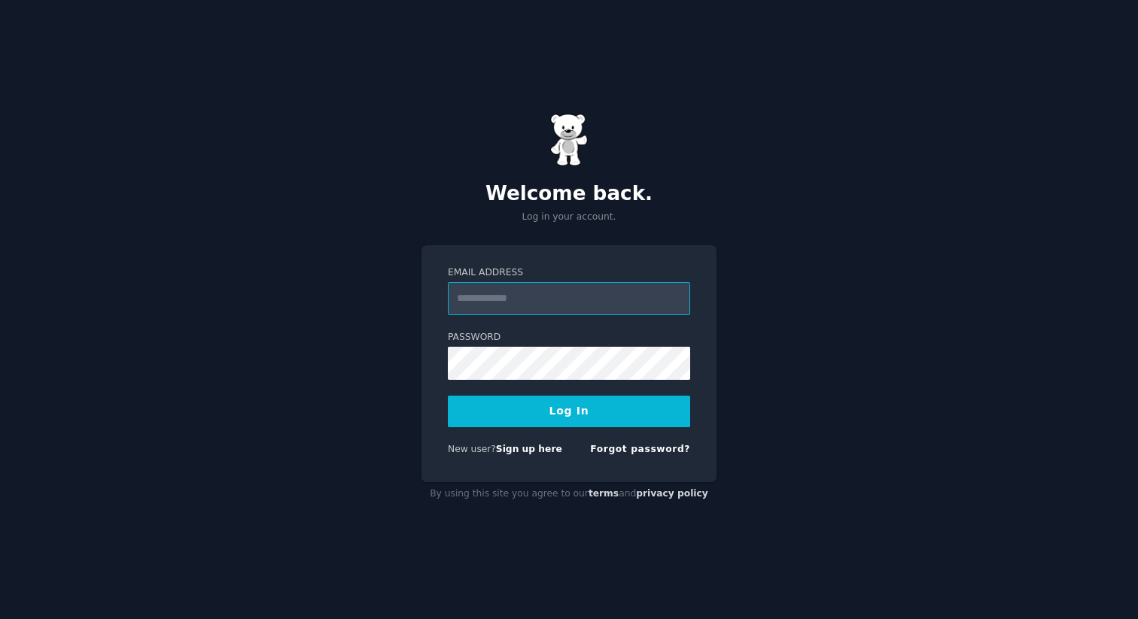
click at [544, 297] on input "Email Address" at bounding box center [569, 298] width 242 height 33
type input "**********"
click at [448, 396] on button "Log In" at bounding box center [569, 412] width 242 height 32
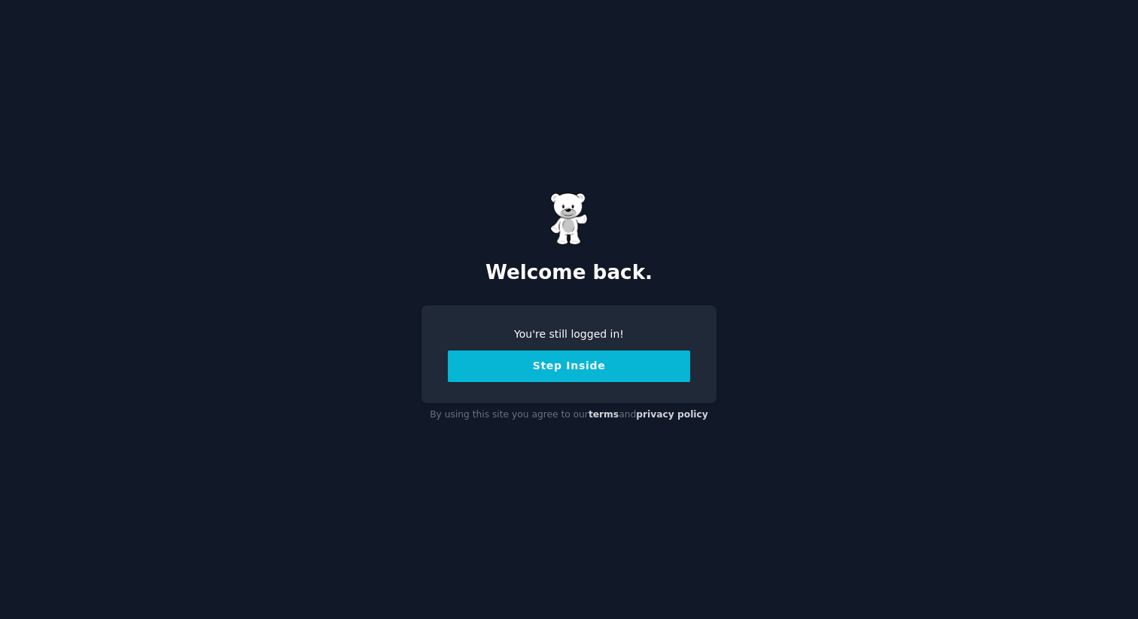
click at [584, 373] on button "Step Inside" at bounding box center [569, 367] width 242 height 32
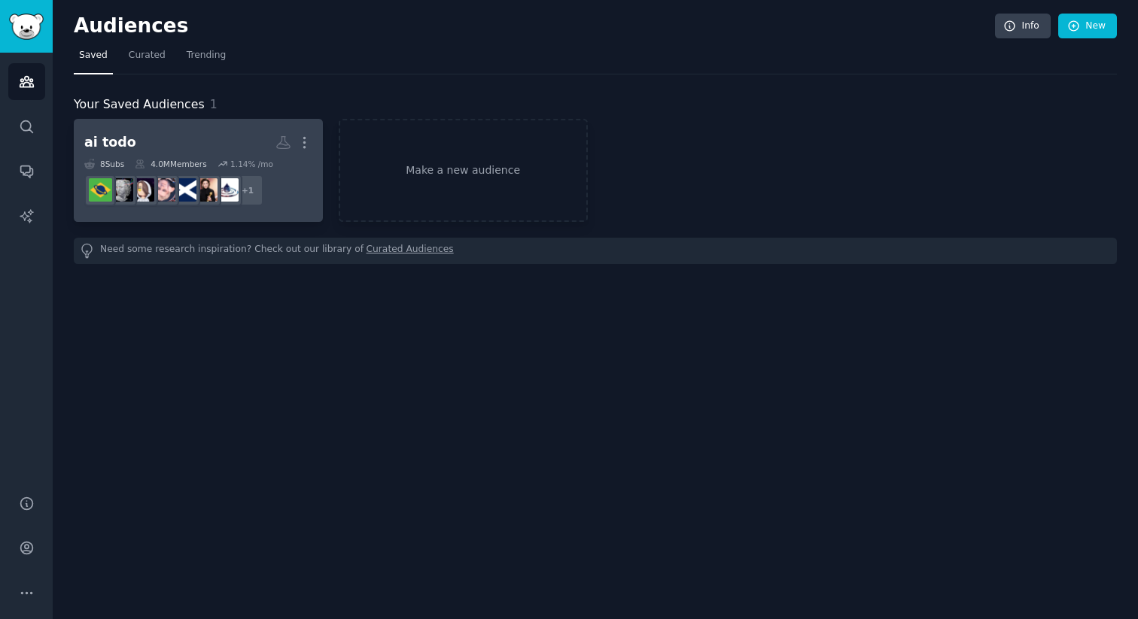
click at [216, 144] on h2 "ai todo More" at bounding box center [198, 142] width 228 height 26
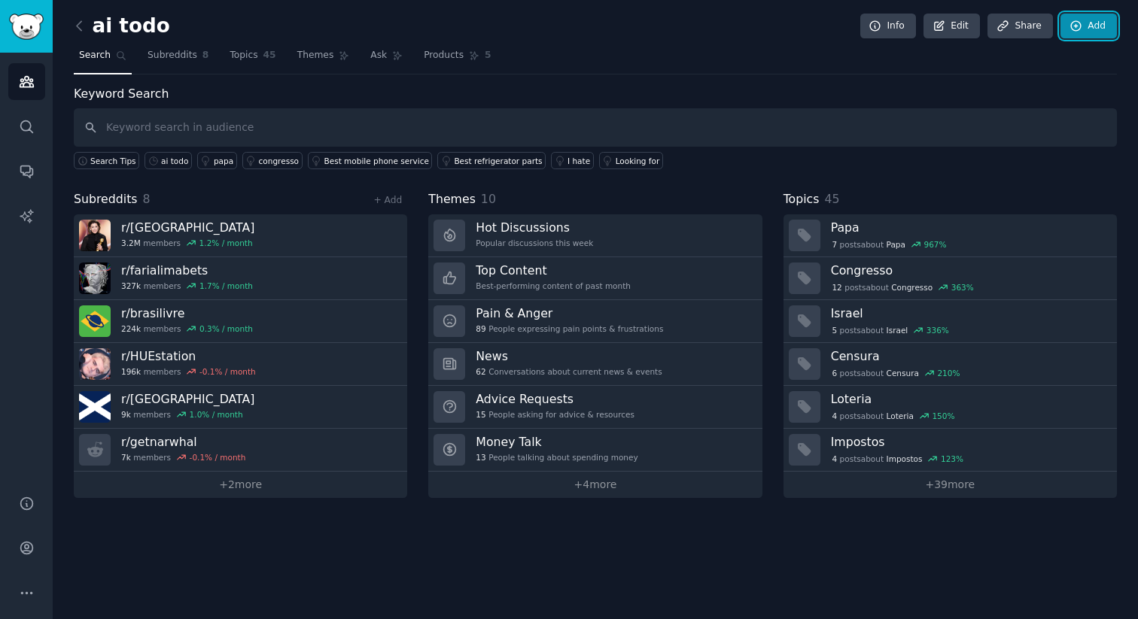
click at [1089, 28] on link "Add" at bounding box center [1088, 27] width 56 height 26
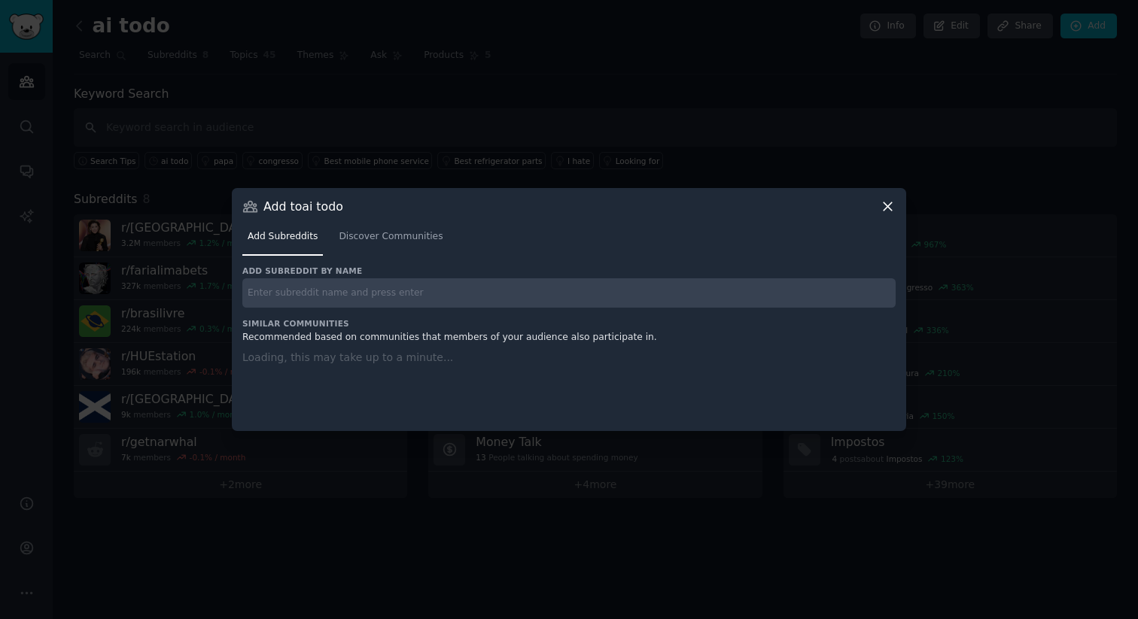
click at [532, 296] on input "text" at bounding box center [568, 292] width 653 height 29
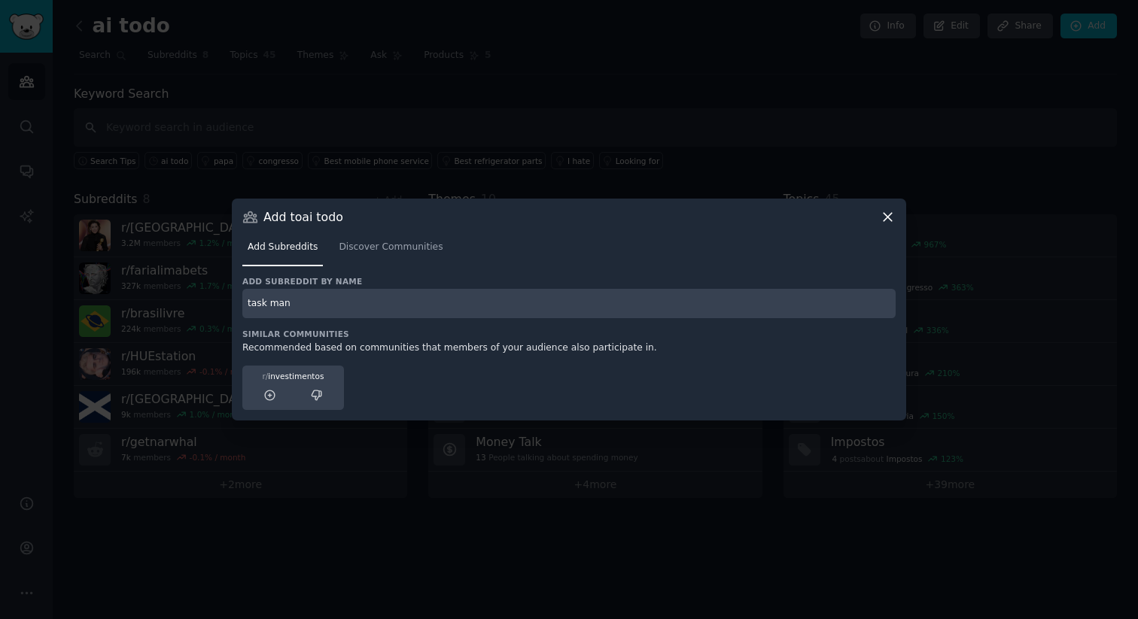
type input "task mana"
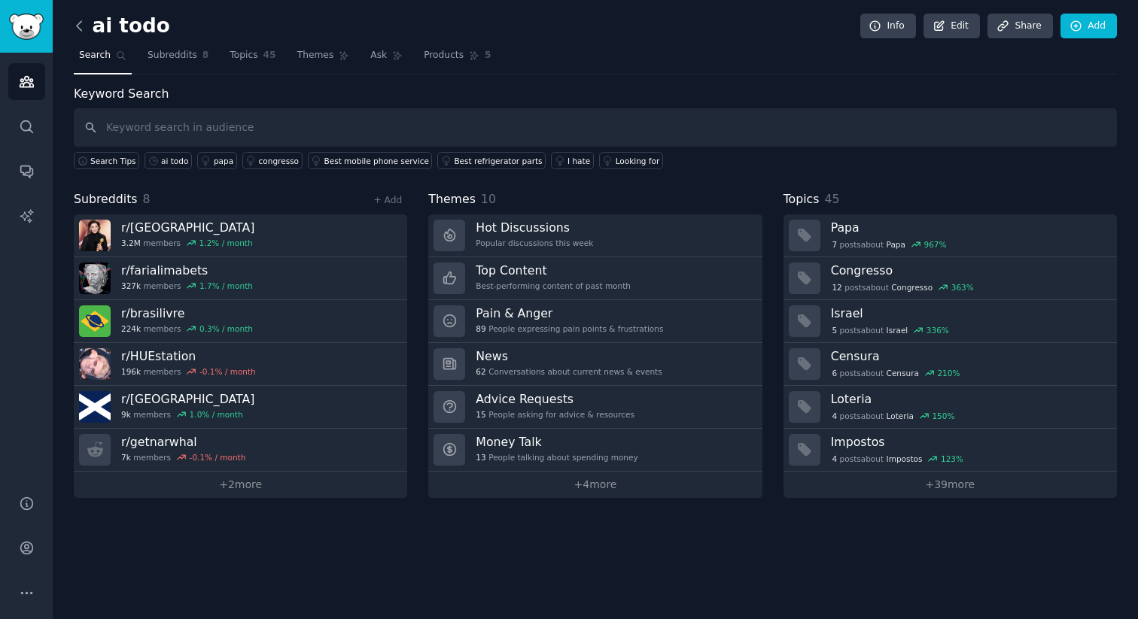
click at [78, 24] on icon at bounding box center [79, 26] width 16 height 16
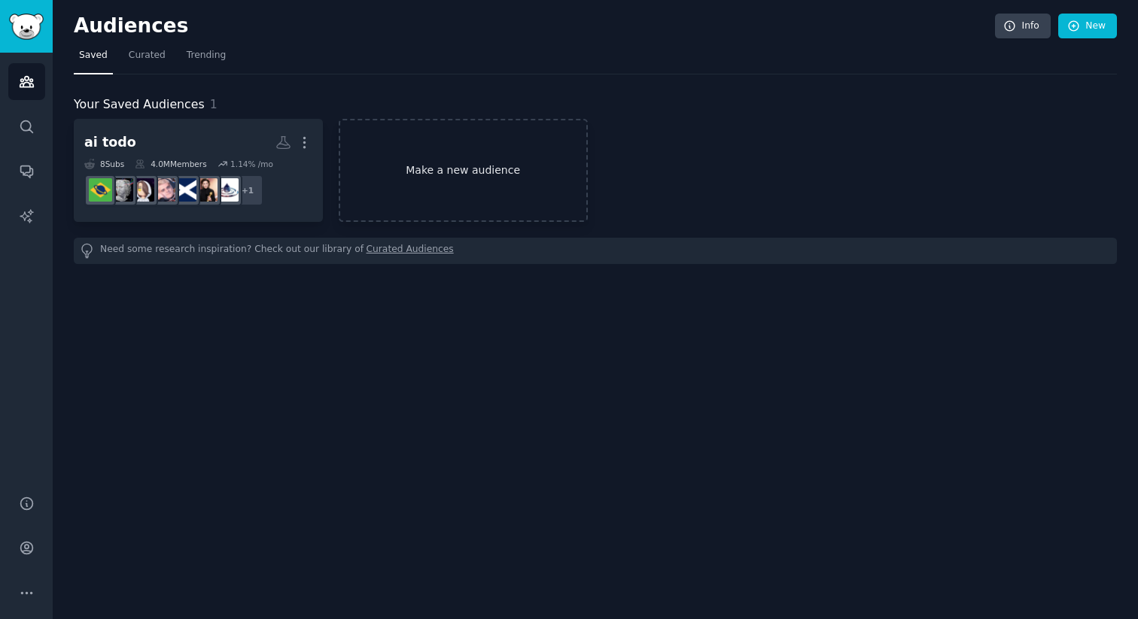
click at [440, 163] on link "Make a new audience" at bounding box center [463, 170] width 249 height 103
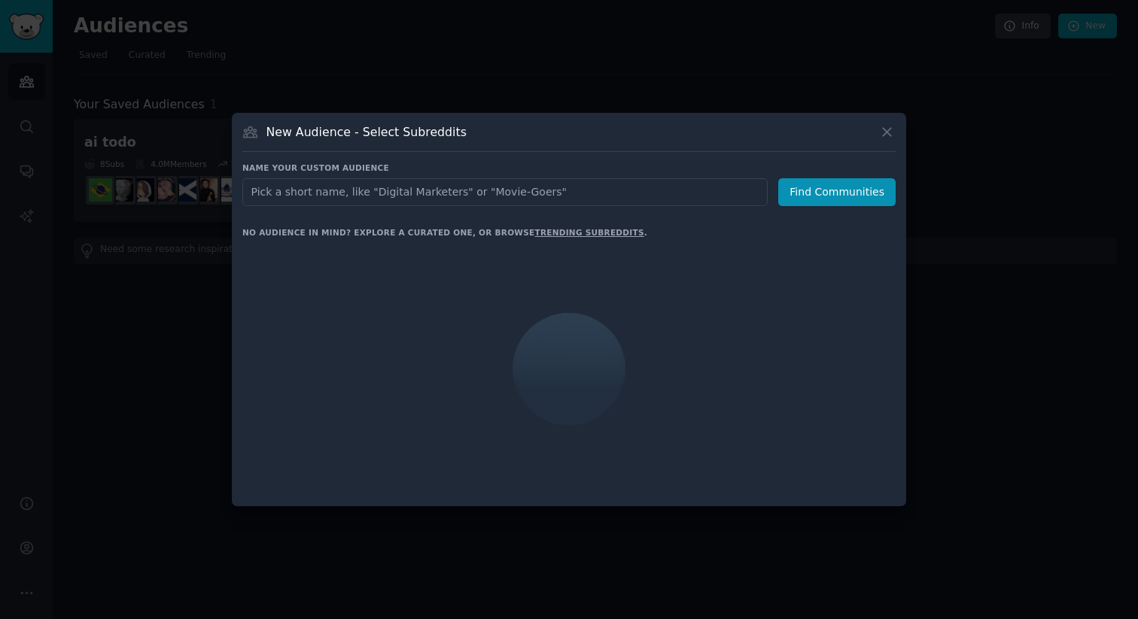
click at [440, 184] on input "text" at bounding box center [504, 192] width 525 height 28
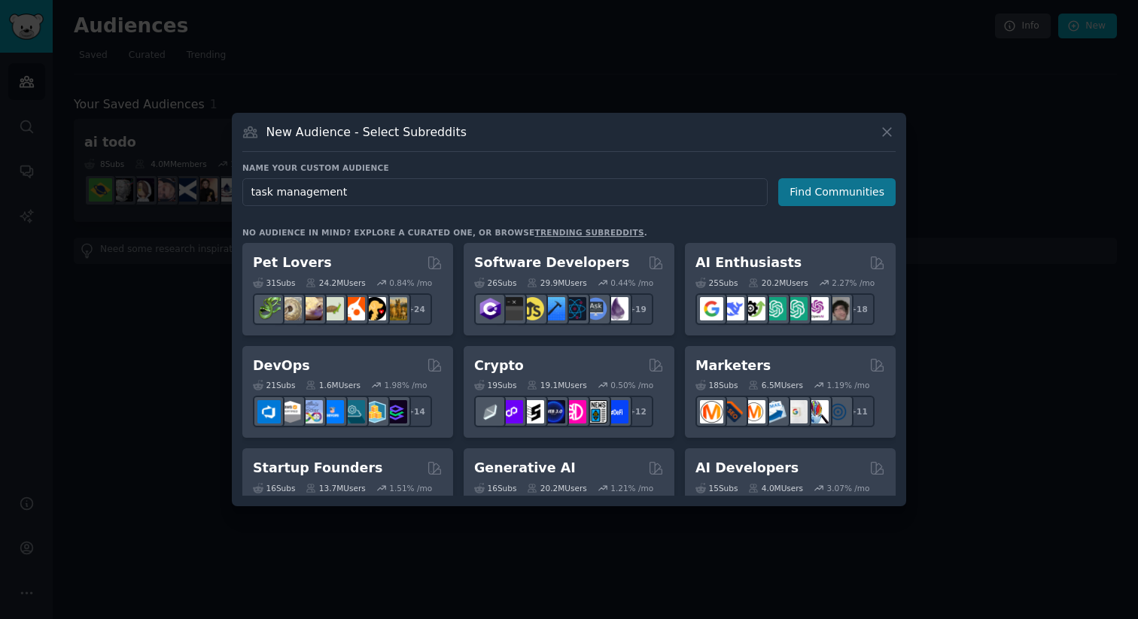
type input "task management"
click at [848, 196] on button "Find Communities" at bounding box center [836, 192] width 117 height 28
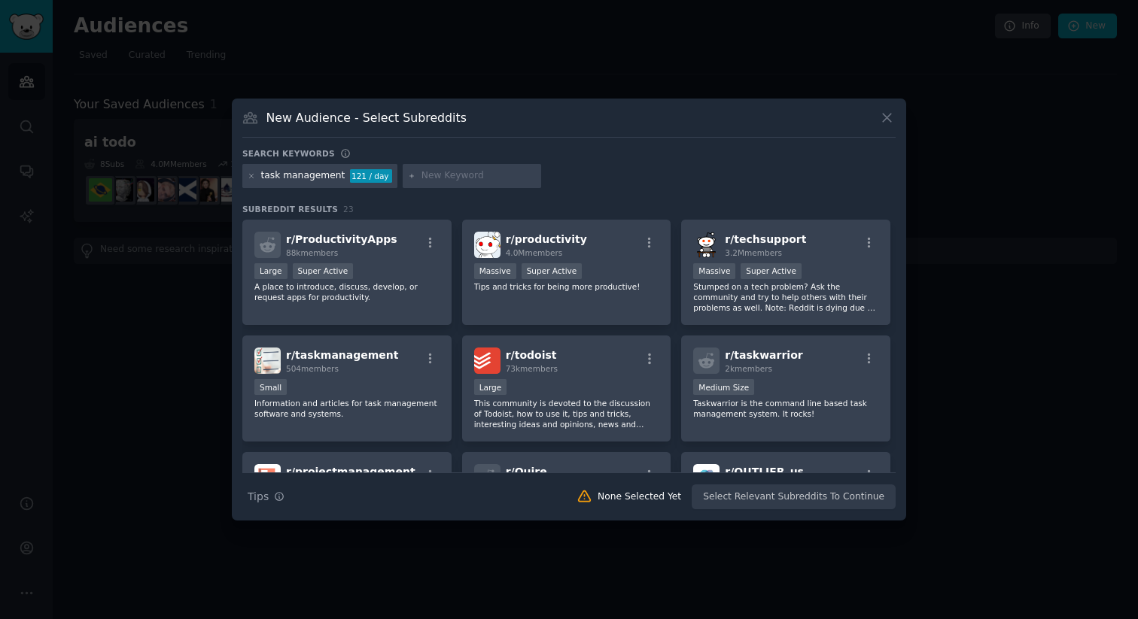
click at [433, 205] on h3 "Subreddit Results 23" at bounding box center [568, 209] width 653 height 11
click at [427, 245] on icon "button" at bounding box center [431, 243] width 14 height 14
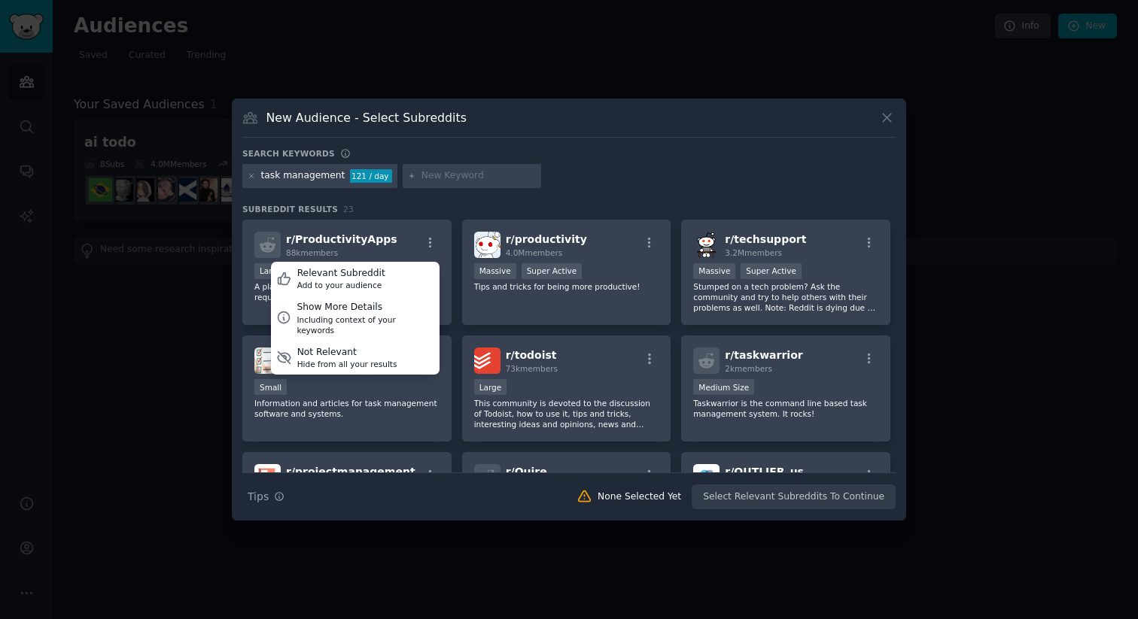
click at [426, 210] on h3 "Subreddit Results 23" at bounding box center [568, 209] width 653 height 11
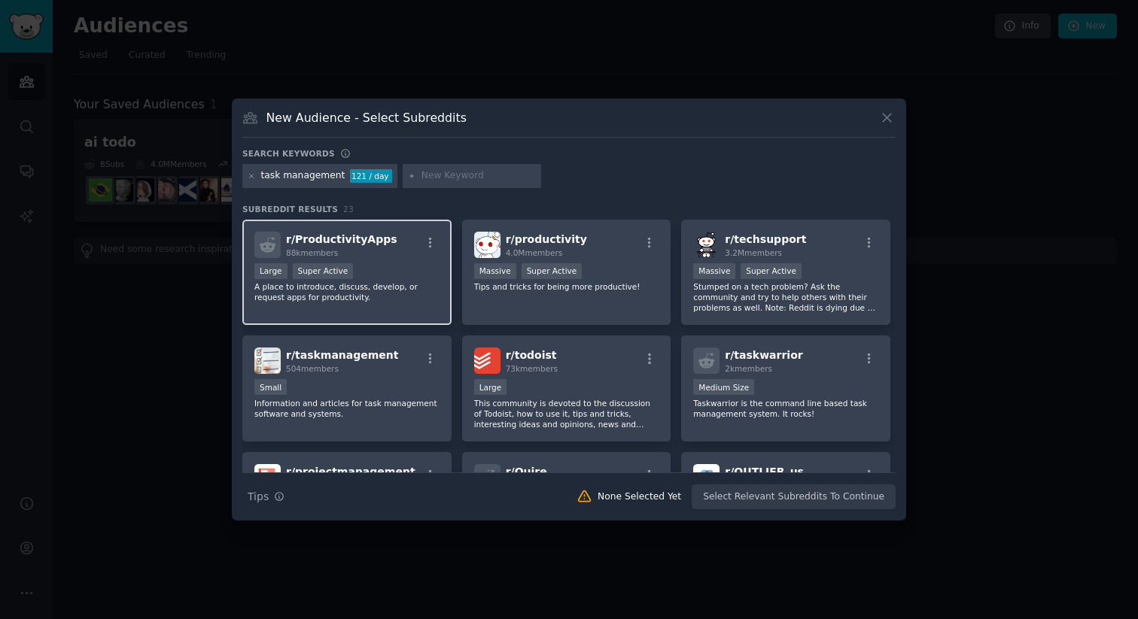
click at [377, 260] on div "r/ ProductivityApps 88k members Large Super Active A place to introduce, discus…" at bounding box center [346, 273] width 209 height 106
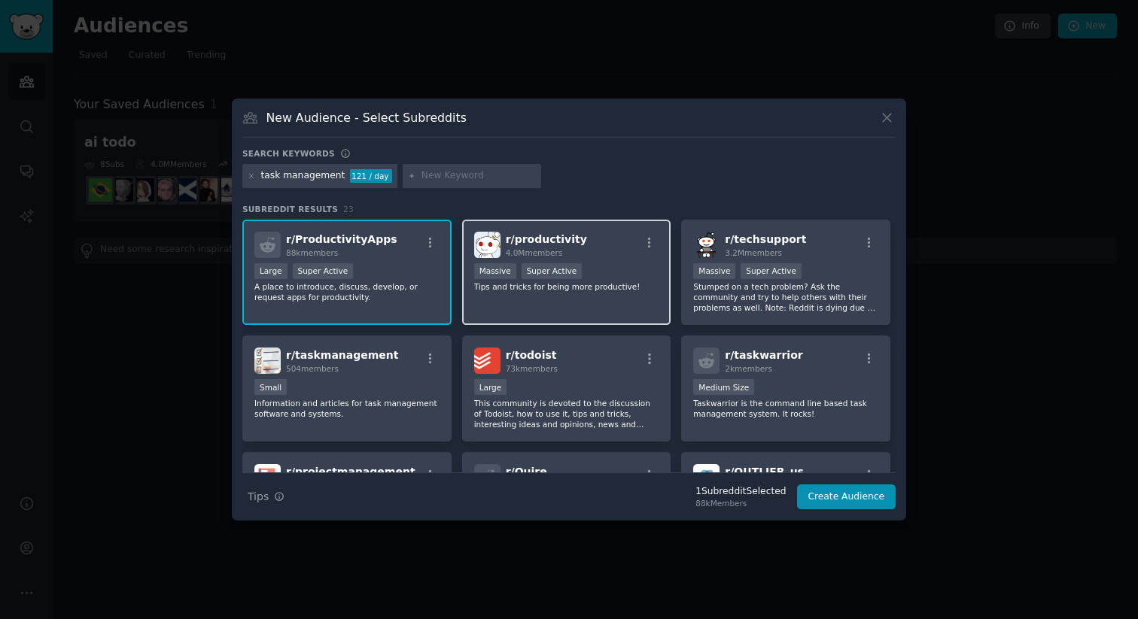
click at [579, 282] on p "Tips and tricks for being more productive!" at bounding box center [566, 286] width 185 height 11
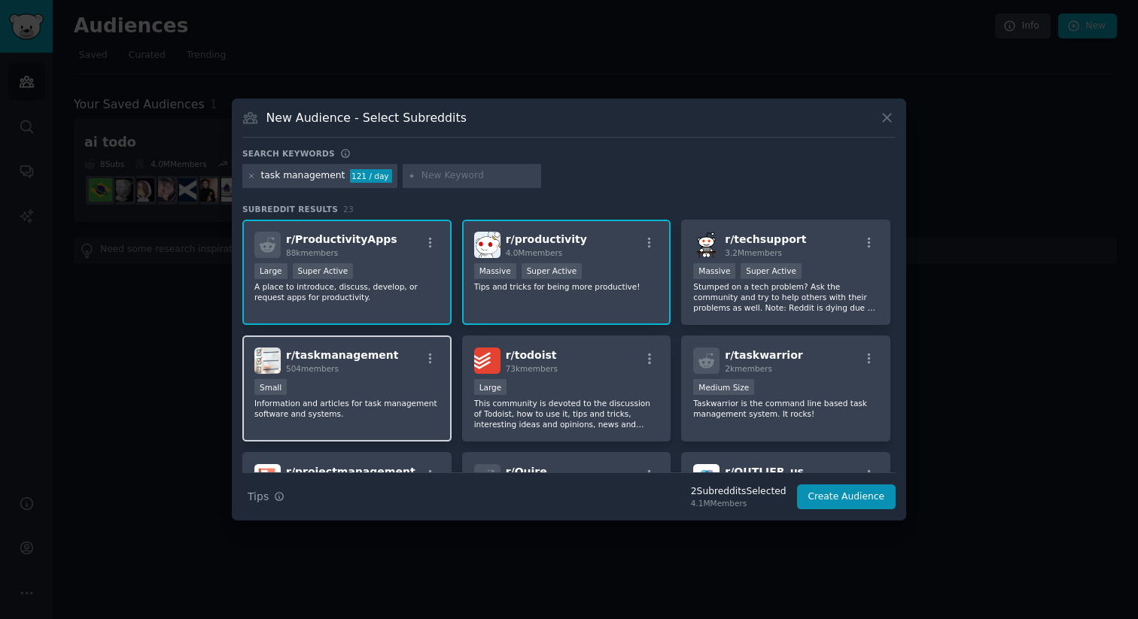
click at [378, 377] on div "r/ taskmanagement 504 members Small Information and articles for task managemen…" at bounding box center [346, 389] width 209 height 106
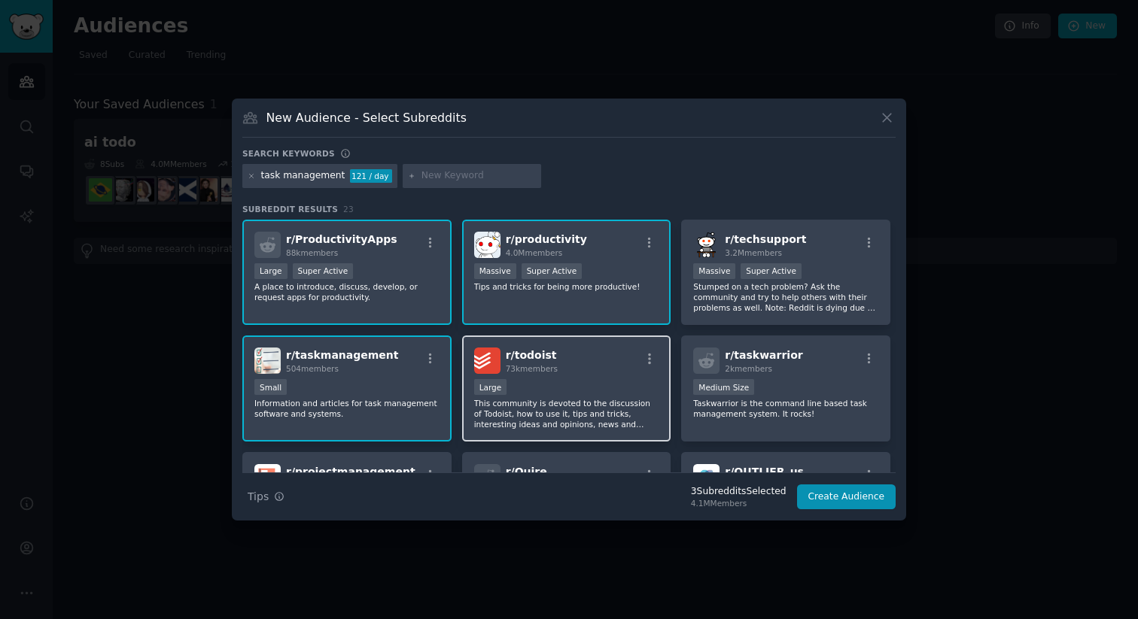
click at [573, 385] on div "Large" at bounding box center [566, 388] width 185 height 19
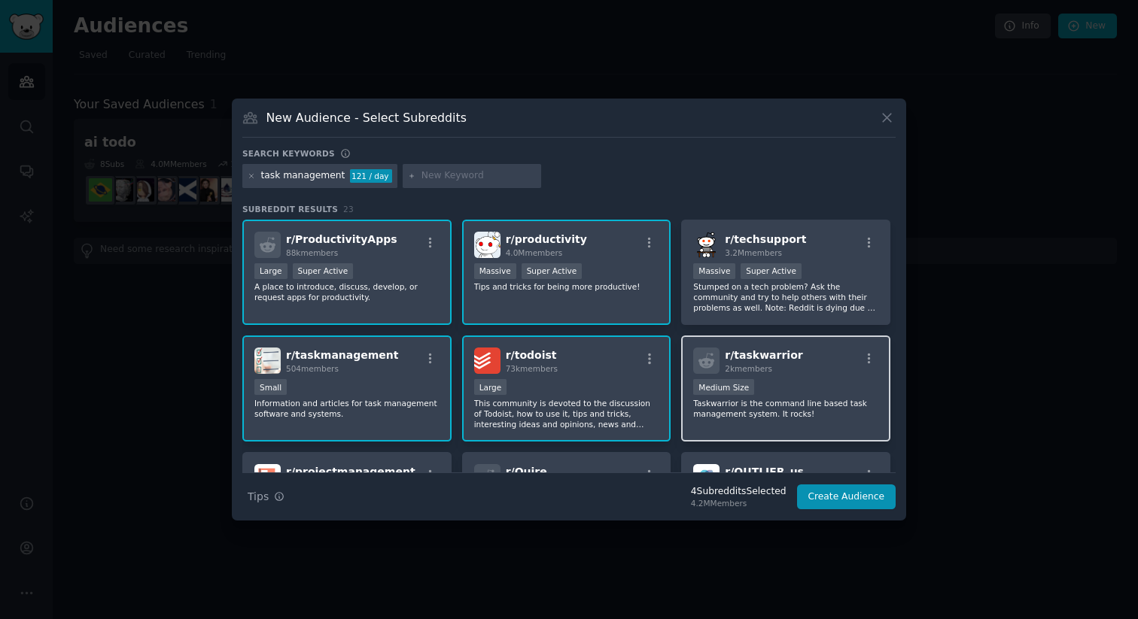
click at [804, 370] on div "r/ taskwarrior 2k members" at bounding box center [785, 361] width 185 height 26
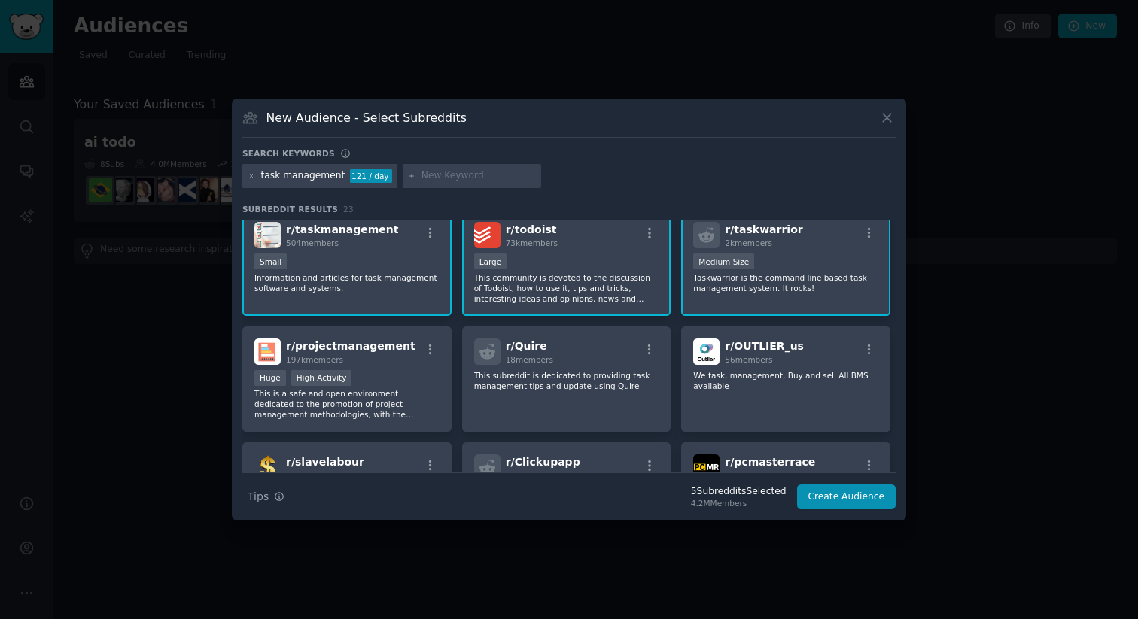
scroll to position [160, 0]
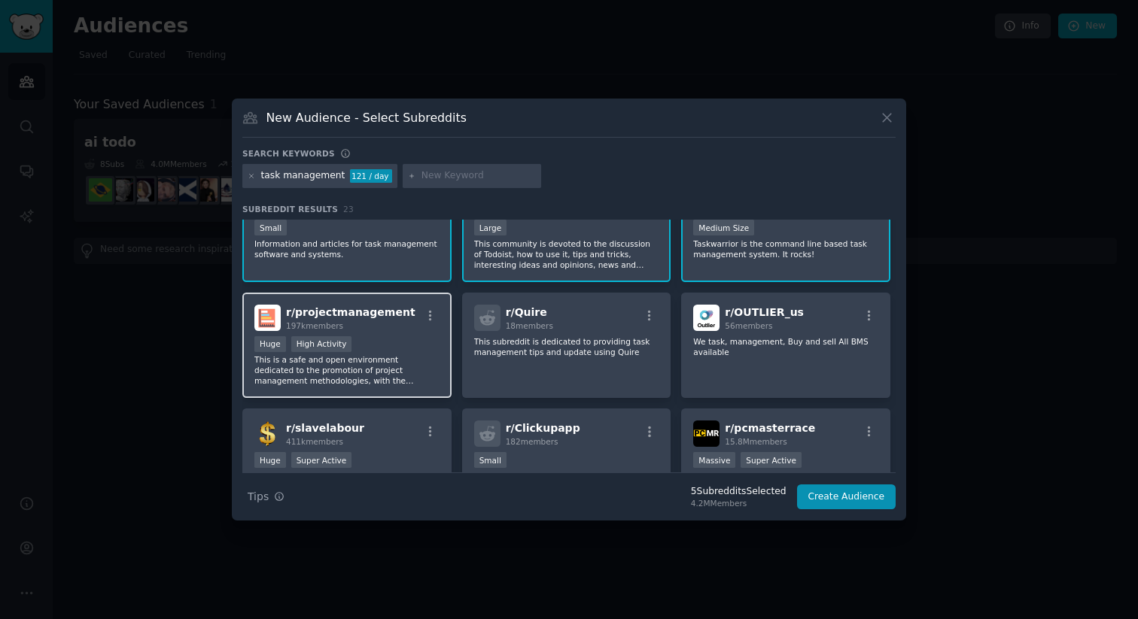
click at [392, 333] on div "r/ projectmanagement 197k members Huge High Activity This is a safe and open en…" at bounding box center [346, 346] width 209 height 106
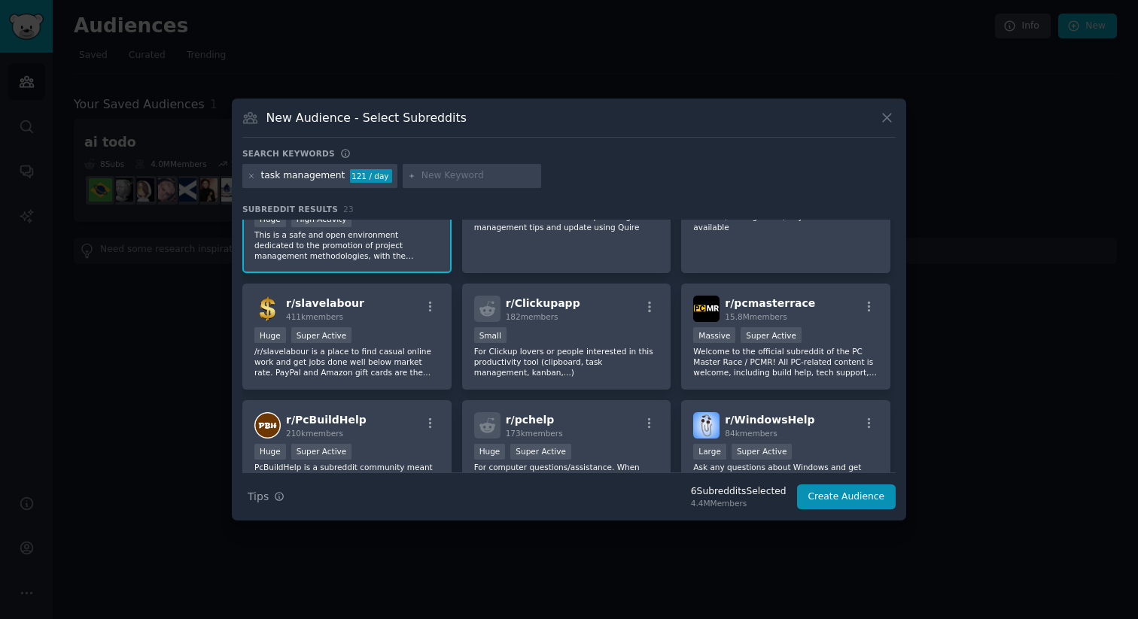
scroll to position [292, 0]
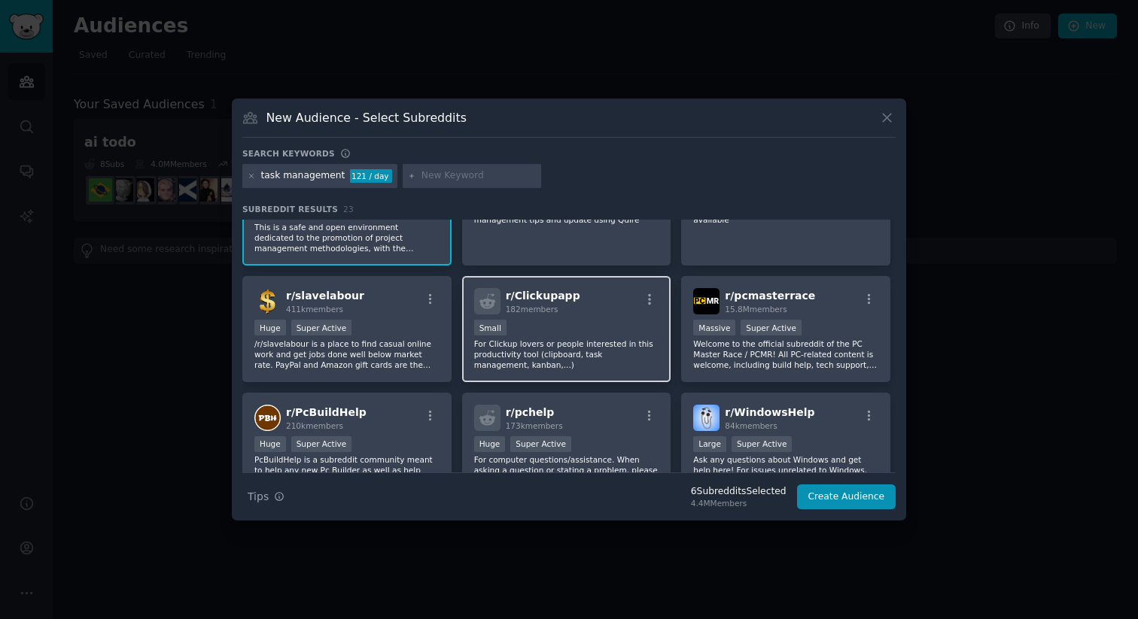
click at [613, 324] on div "100 - 1000 members Small" at bounding box center [566, 329] width 185 height 19
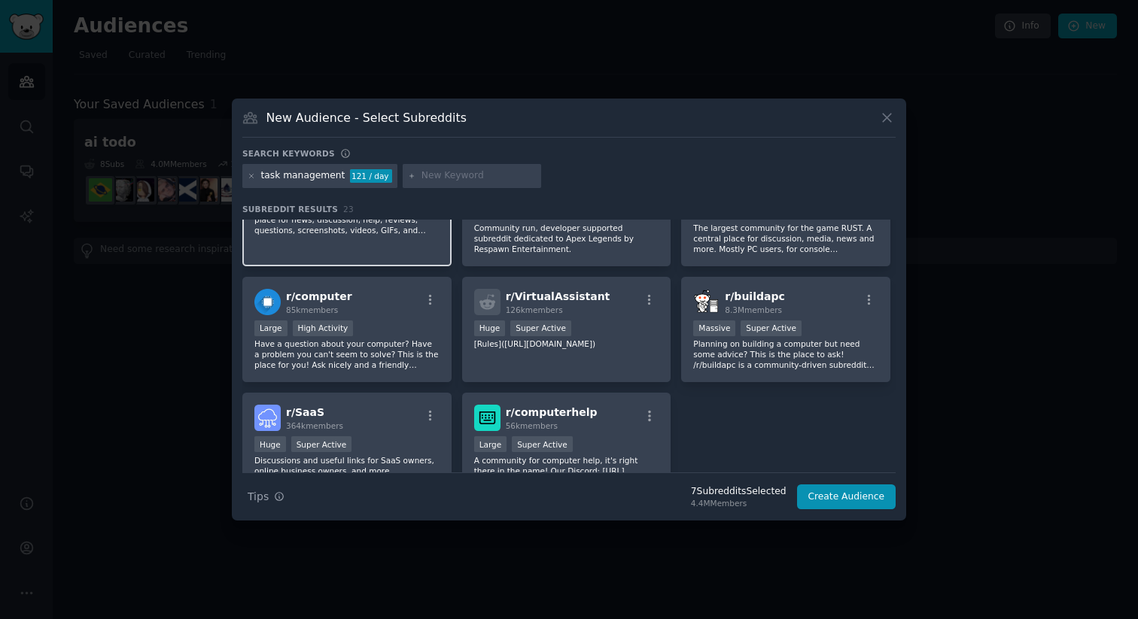
scroll to position [646, 0]
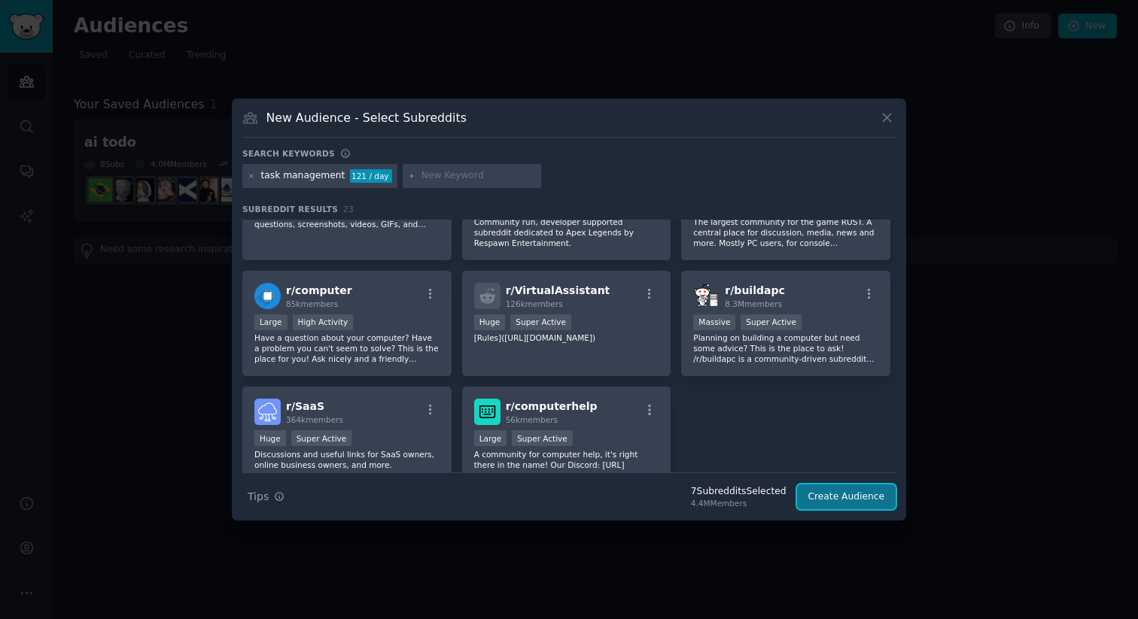
click at [820, 496] on button "Create Audience" at bounding box center [846, 498] width 99 height 26
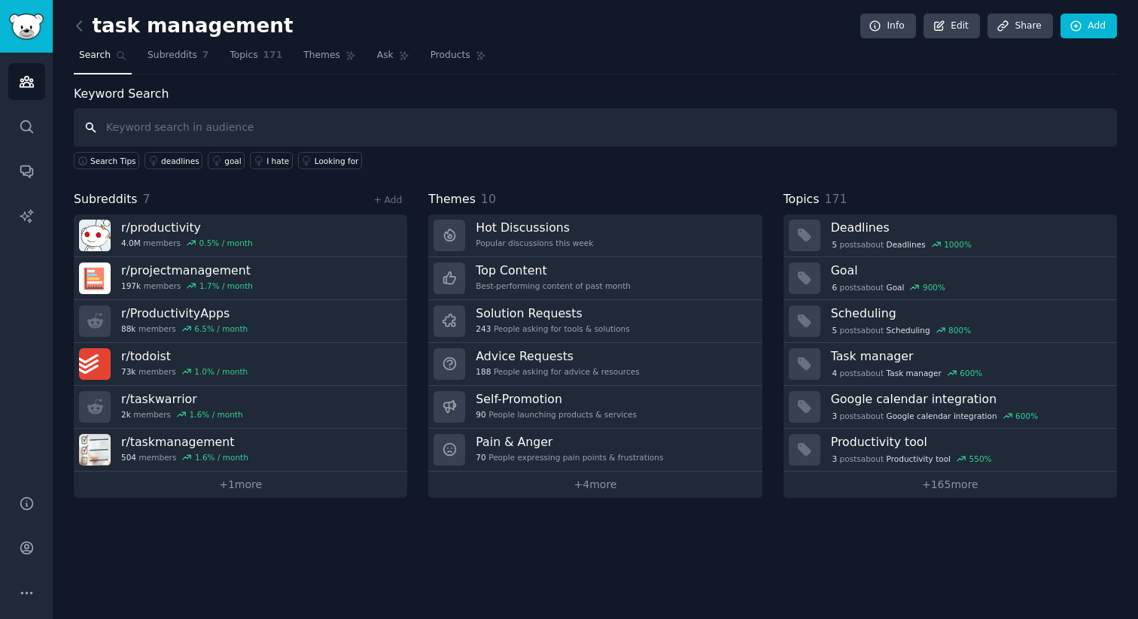
click at [607, 122] on input "text" at bounding box center [595, 127] width 1043 height 38
type input "pain"
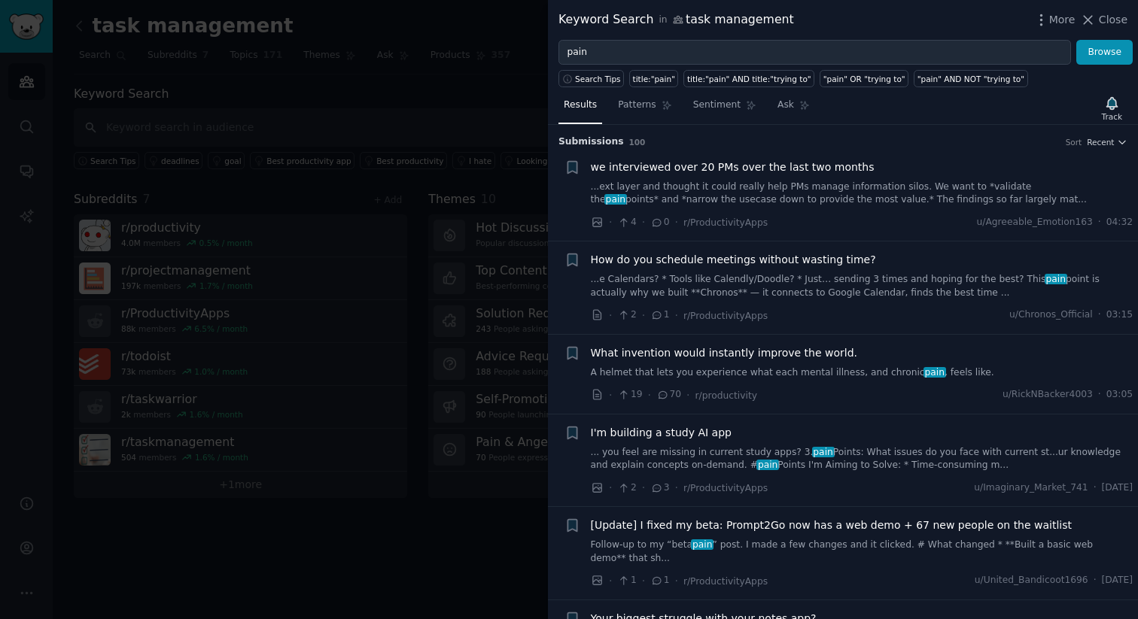
click at [825, 166] on span "we interviewed over 20 PMs over the last two months" at bounding box center [733, 168] width 284 height 16
